Goal: Find specific page/section

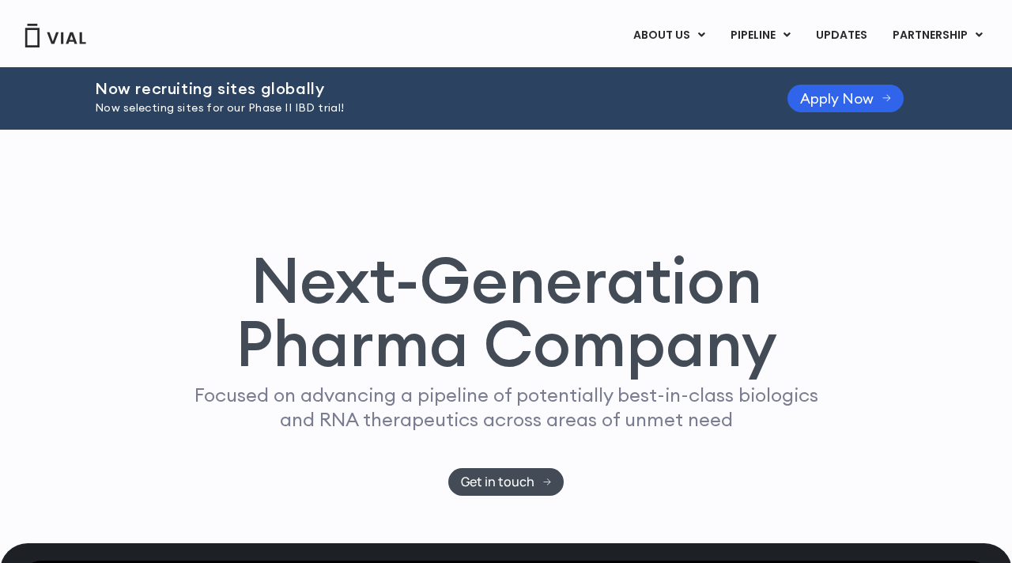
click at [51, 38] on img at bounding box center [55, 36] width 63 height 24
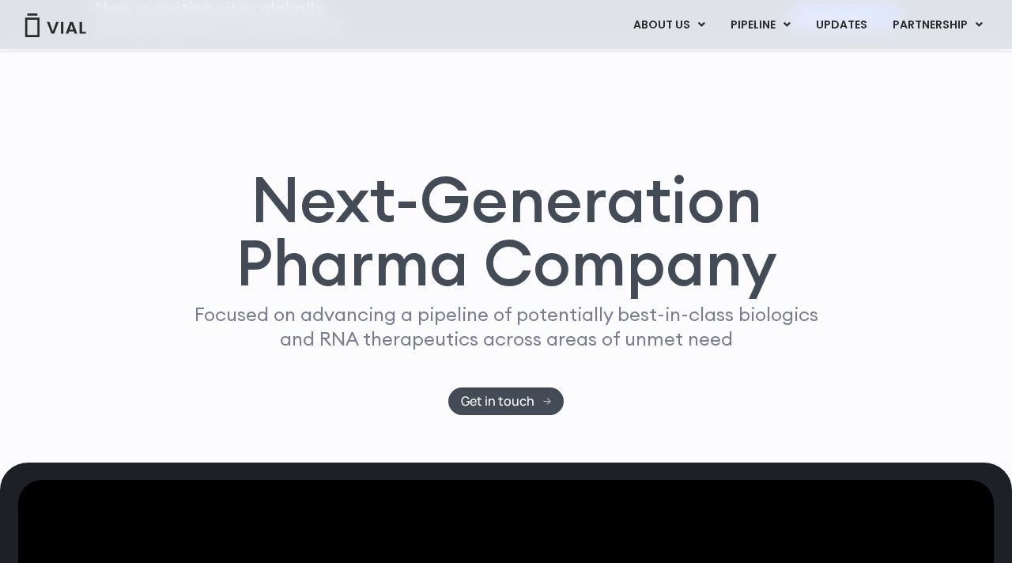
scroll to position [13, 0]
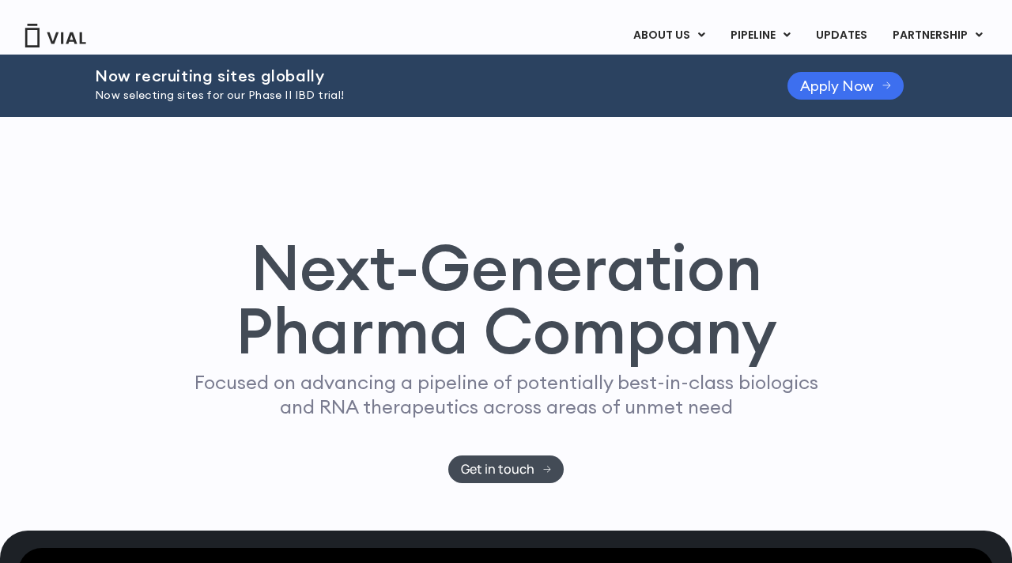
click at [797, 85] on link "Apply Now" at bounding box center [845, 86] width 116 height 28
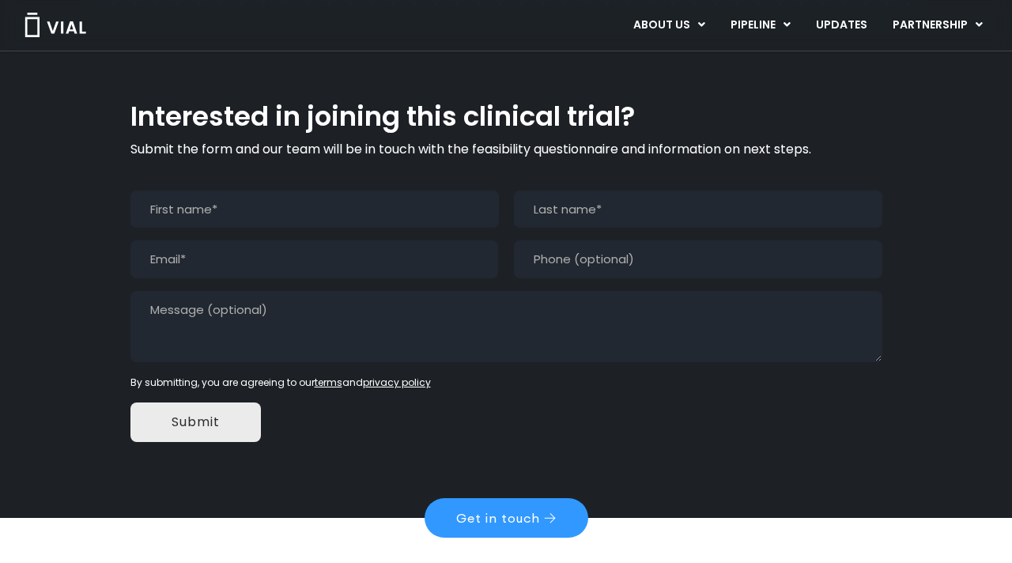
scroll to position [1505, 0]
